Goal: Information Seeking & Learning: Learn about a topic

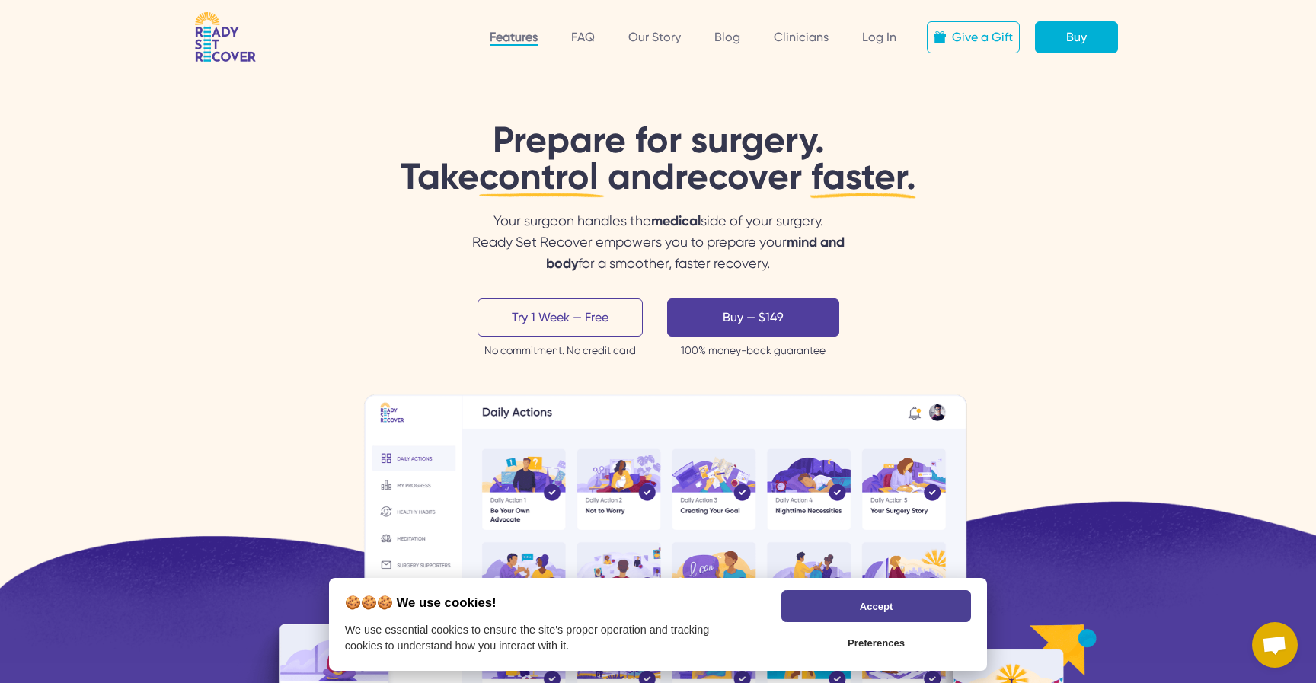
click at [511, 37] on link "Features" at bounding box center [514, 38] width 48 height 16
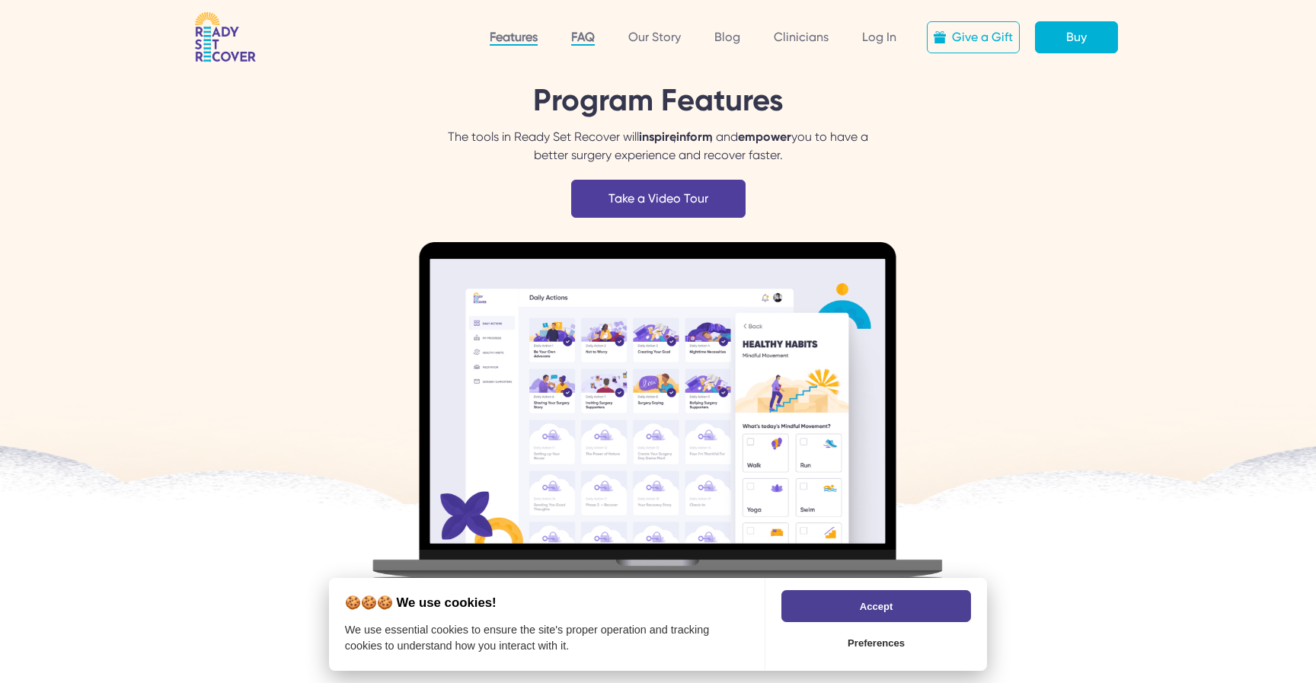
click at [587, 34] on link "FAQ" at bounding box center [583, 38] width 24 height 16
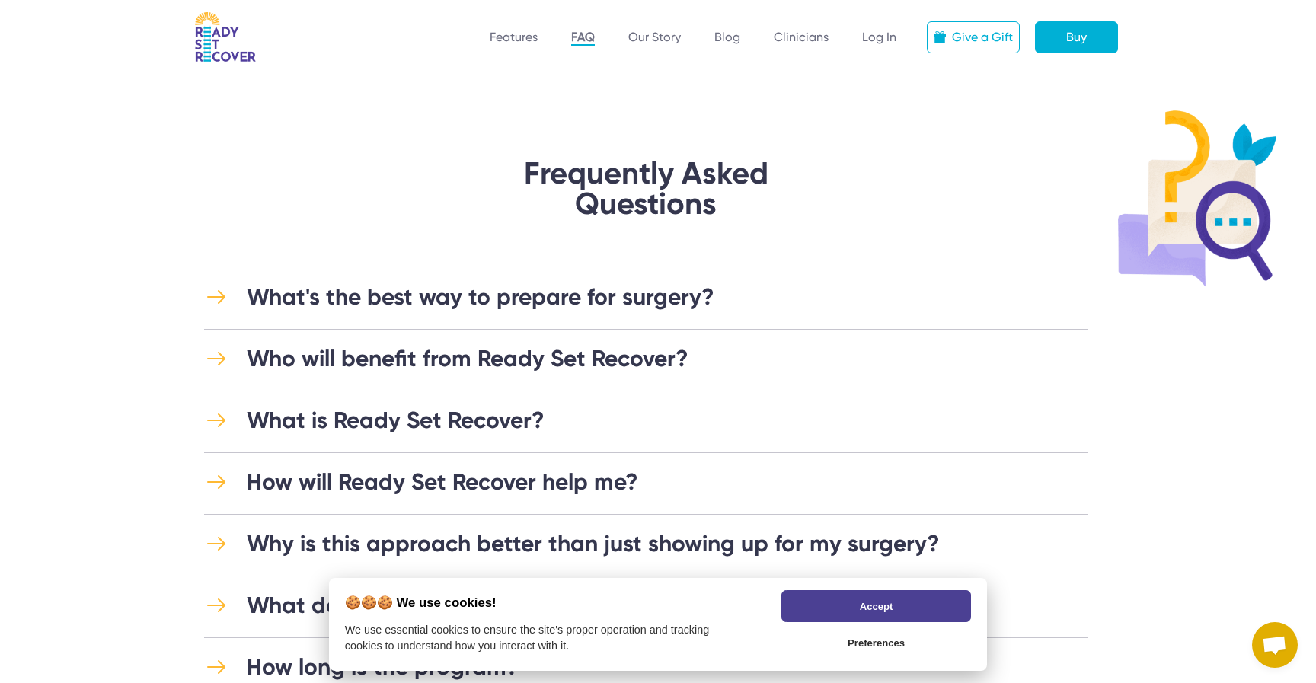
click at [568, 305] on div "What's the best way to prepare for surgery?" at bounding box center [481, 296] width 468 height 27
